Goal: Book appointment/travel/reservation

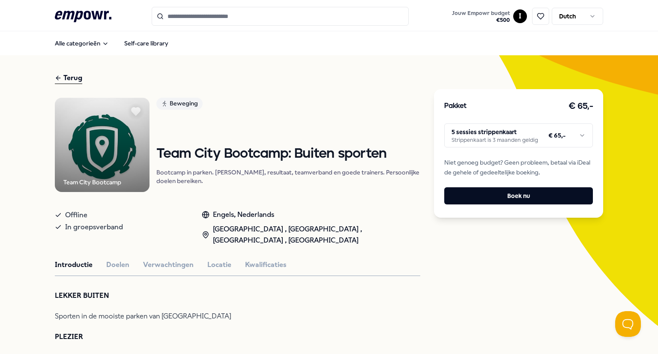
scroll to position [55, 0]
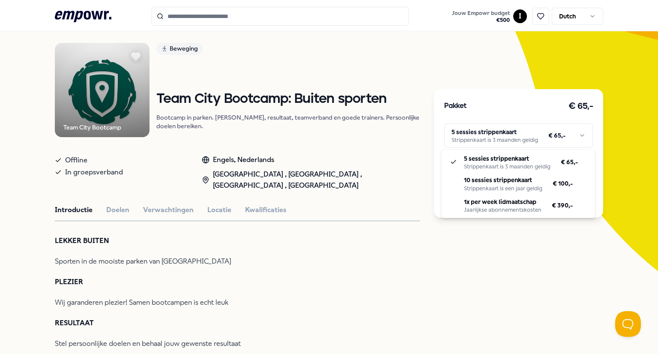
click at [581, 137] on html ".empowr-logo_svg__cls-1{fill:#03032f} Jouw Empowr budget € 500 I Dutch Alle cat…" at bounding box center [329, 177] width 658 height 354
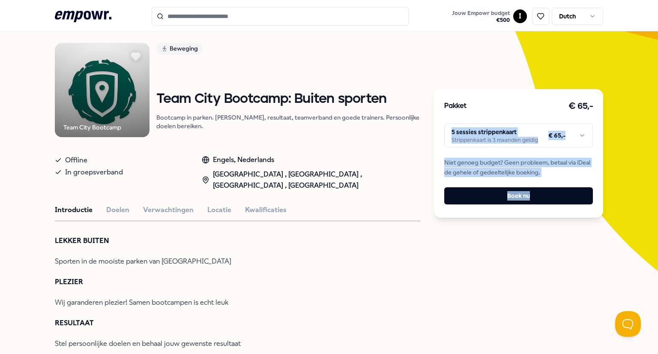
click at [581, 137] on html ".empowr-logo_svg__cls-1{fill:#03032f} Jouw Empowr budget € 500 I Dutch Alle cat…" at bounding box center [329, 177] width 658 height 354
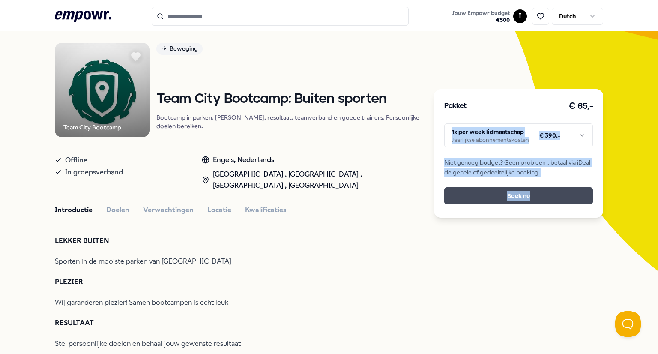
click at [517, 196] on button "Boek nu" at bounding box center [518, 195] width 149 height 17
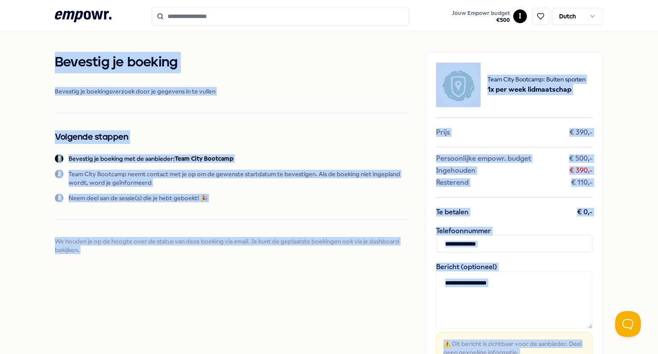
click at [143, 100] on div "Bevestig je boeking Bevestig je boekingsverzoek door je gegevens in te vullen V…" at bounding box center [231, 153] width 353 height 202
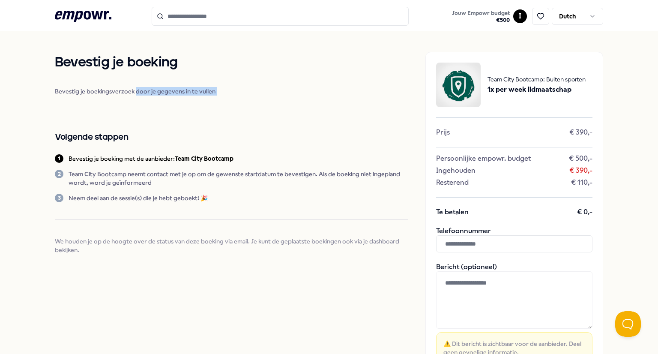
drag, startPoint x: 143, startPoint y: 100, endPoint x: 382, endPoint y: 115, distance: 239.4
click at [382, 115] on div "Bevestig je boeking Bevestig je boekingsverzoek door je gegevens in te vullen V…" at bounding box center [231, 153] width 353 height 202
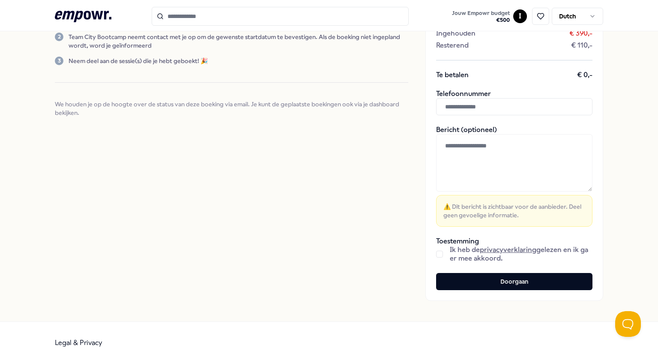
scroll to position [146, 0]
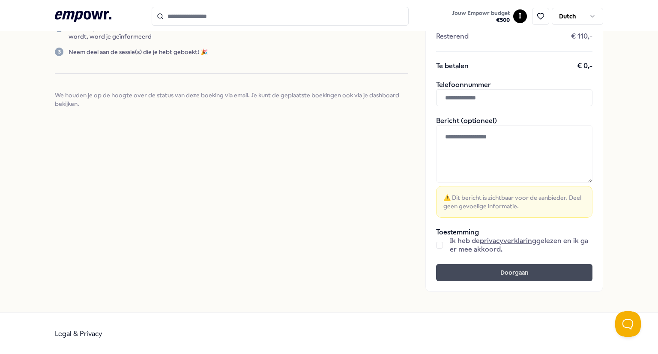
click at [515, 270] on button "Doorgaan" at bounding box center [514, 272] width 156 height 17
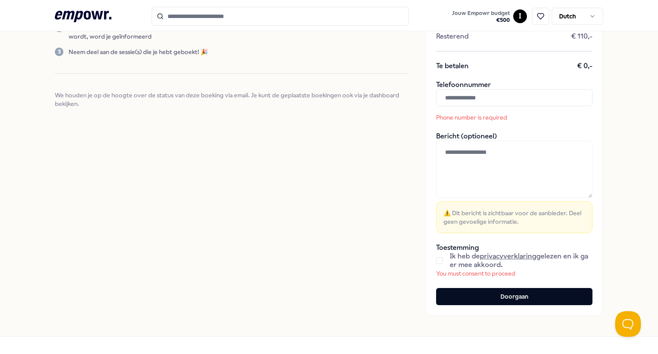
click at [506, 255] on link "privacyverklaring" at bounding box center [508, 256] width 57 height 8
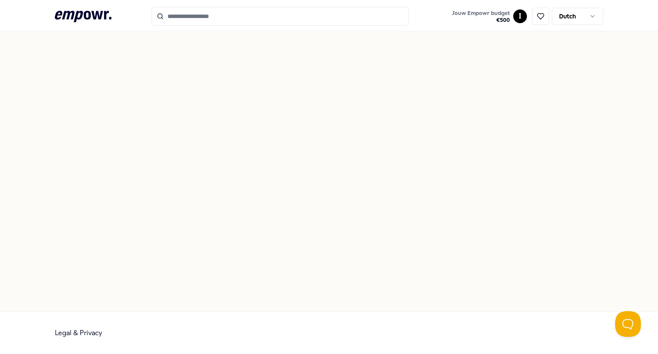
click at [192, 100] on div at bounding box center [329, 171] width 658 height 280
click at [471, 16] on span "Jouw Empowr budget" at bounding box center [481, 13] width 58 height 7
